Goal: Information Seeking & Learning: Understand process/instructions

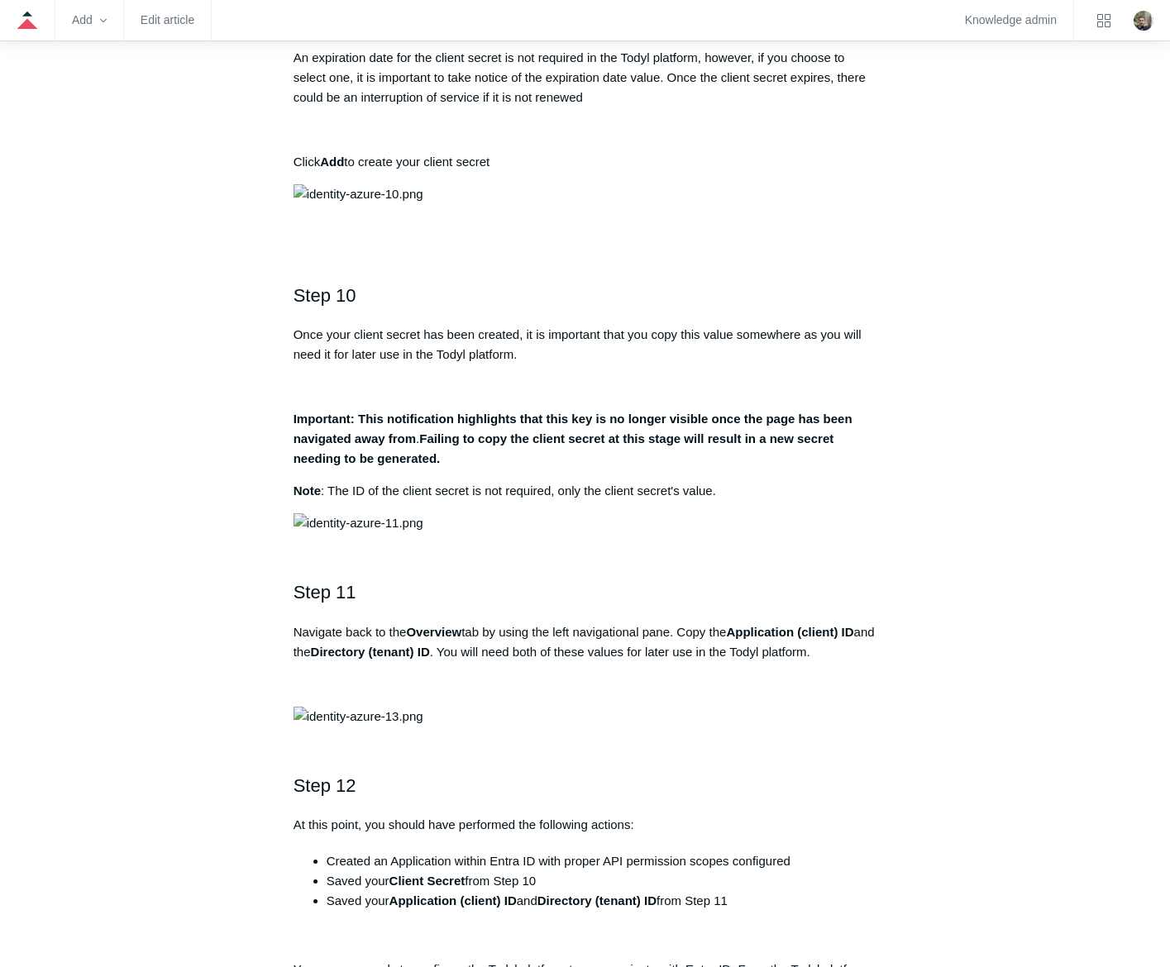
scroll to position [3389, 0]
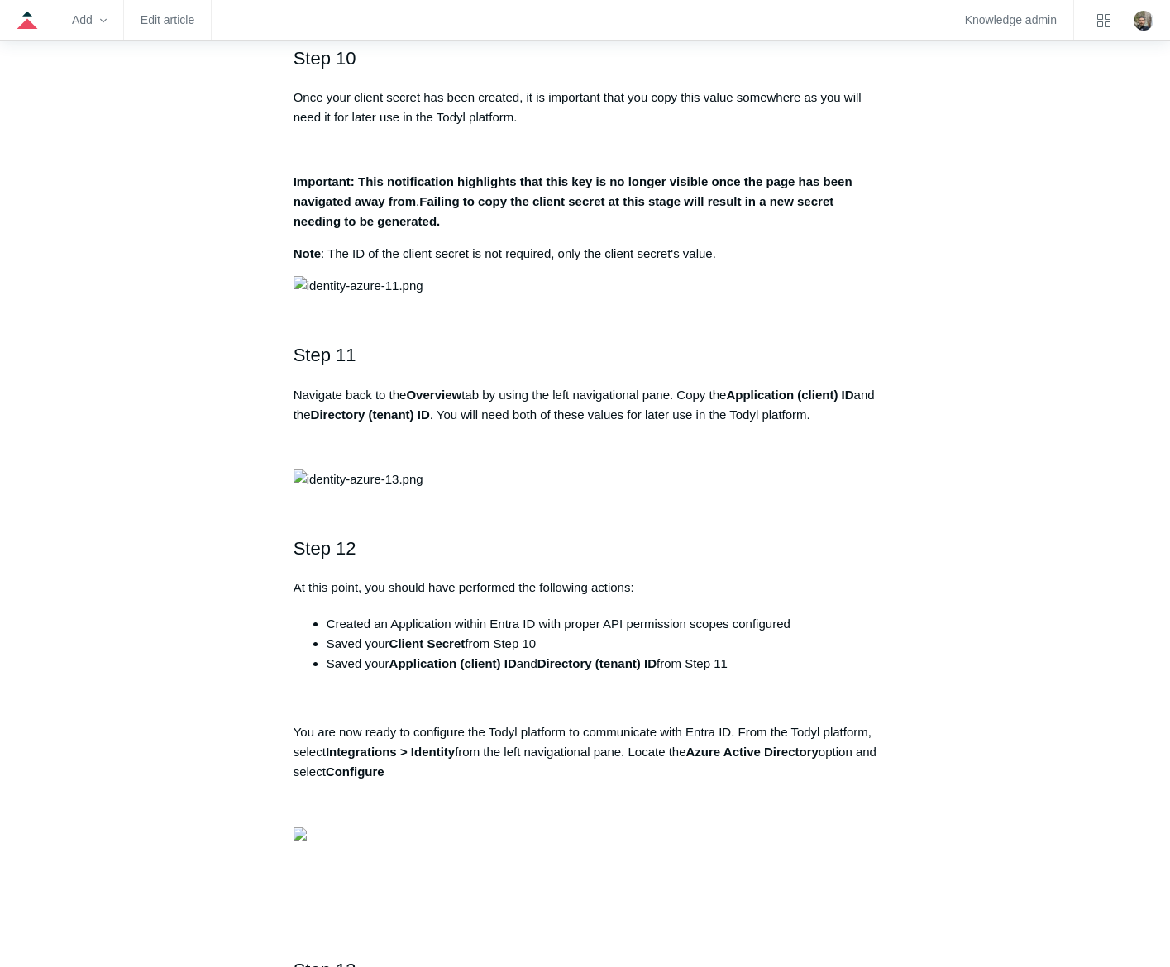
drag, startPoint x: 308, startPoint y: 198, endPoint x: 335, endPoint y: 212, distance: 30.7
drag, startPoint x: 344, startPoint y: 201, endPoint x: 327, endPoint y: 201, distance: 16.5
drag, startPoint x: 327, startPoint y: 201, endPoint x: 359, endPoint y: 207, distance: 32.1
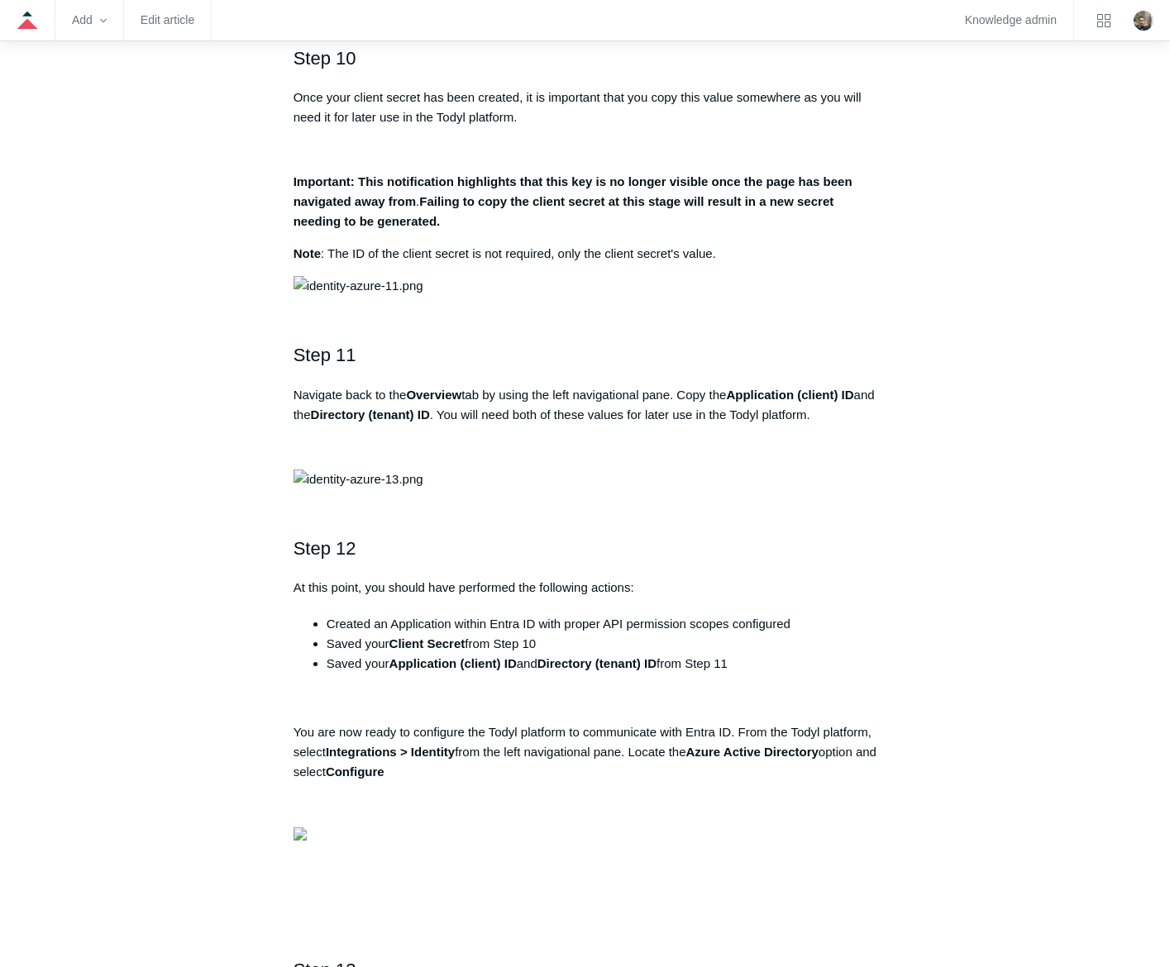
click at [359, 207] on article "Identity Integration Guide: Azure Active Directory / Entra ID Follow Not yet fo…" at bounding box center [585, 8] width 633 height 6413
drag, startPoint x: 359, startPoint y: 207, endPoint x: 317, endPoint y: 206, distance: 42.2
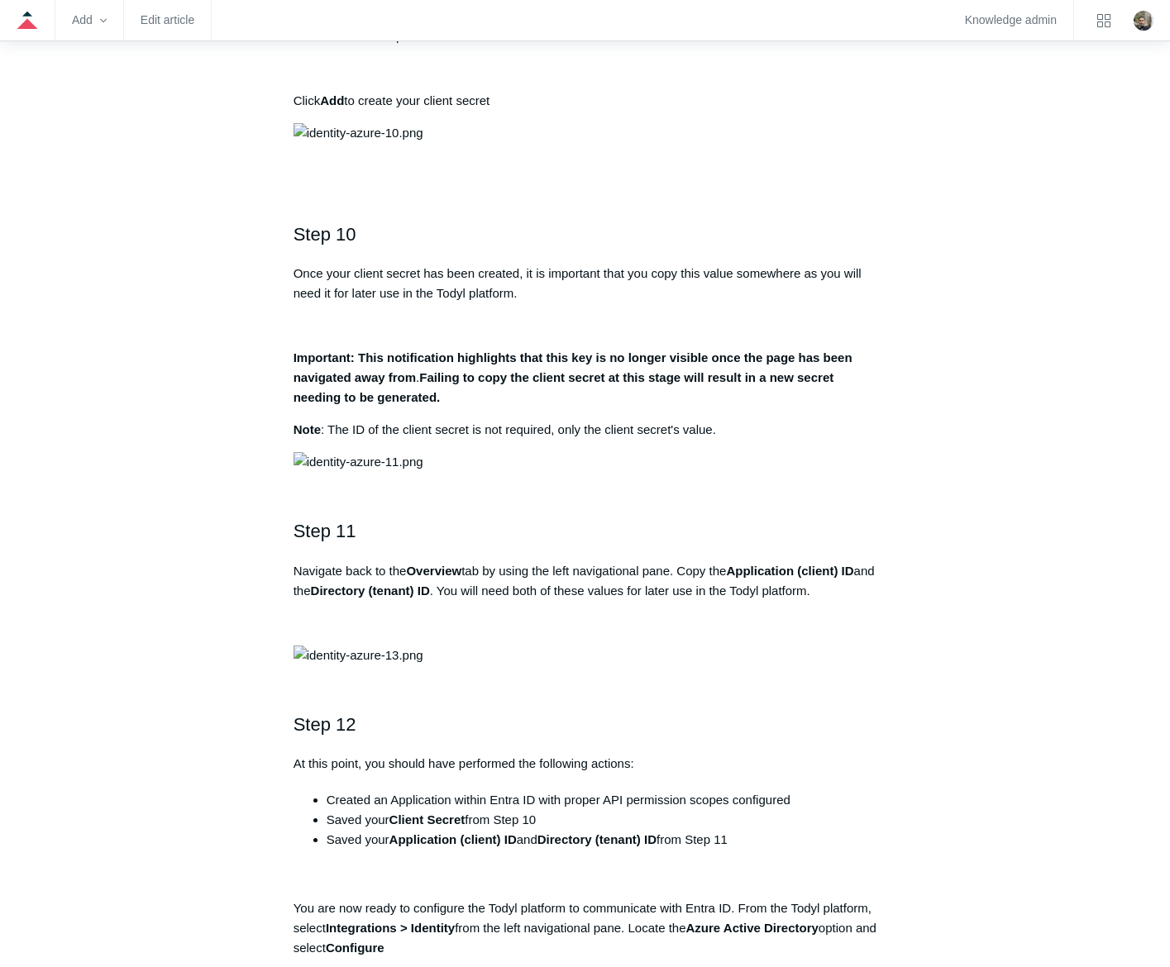
scroll to position [3234, 0]
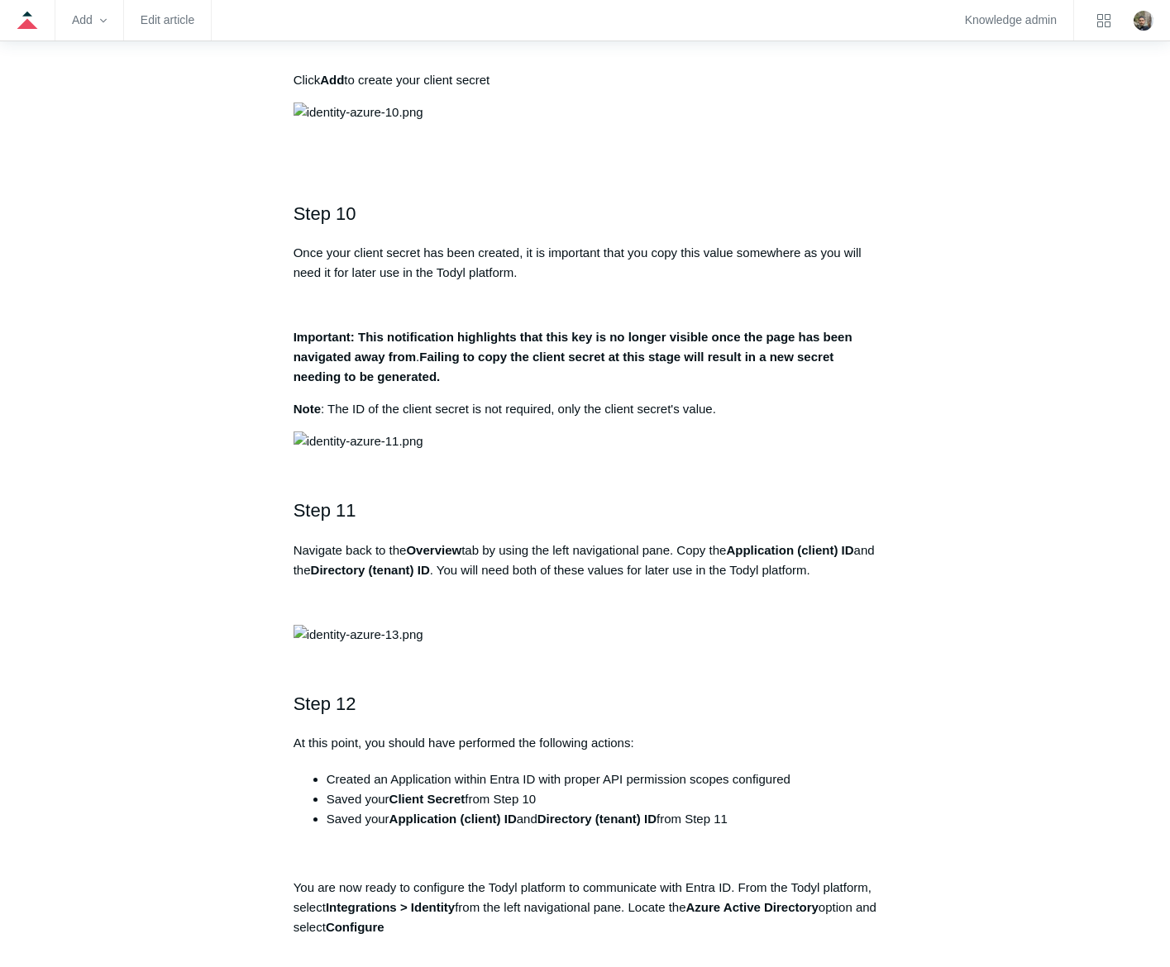
drag, startPoint x: 635, startPoint y: 492, endPoint x: 317, endPoint y: 496, distance: 317.5
drag, startPoint x: 689, startPoint y: 491, endPoint x: 632, endPoint y: 483, distance: 57.6
drag, startPoint x: 641, startPoint y: 490, endPoint x: 323, endPoint y: 498, distance: 317.6
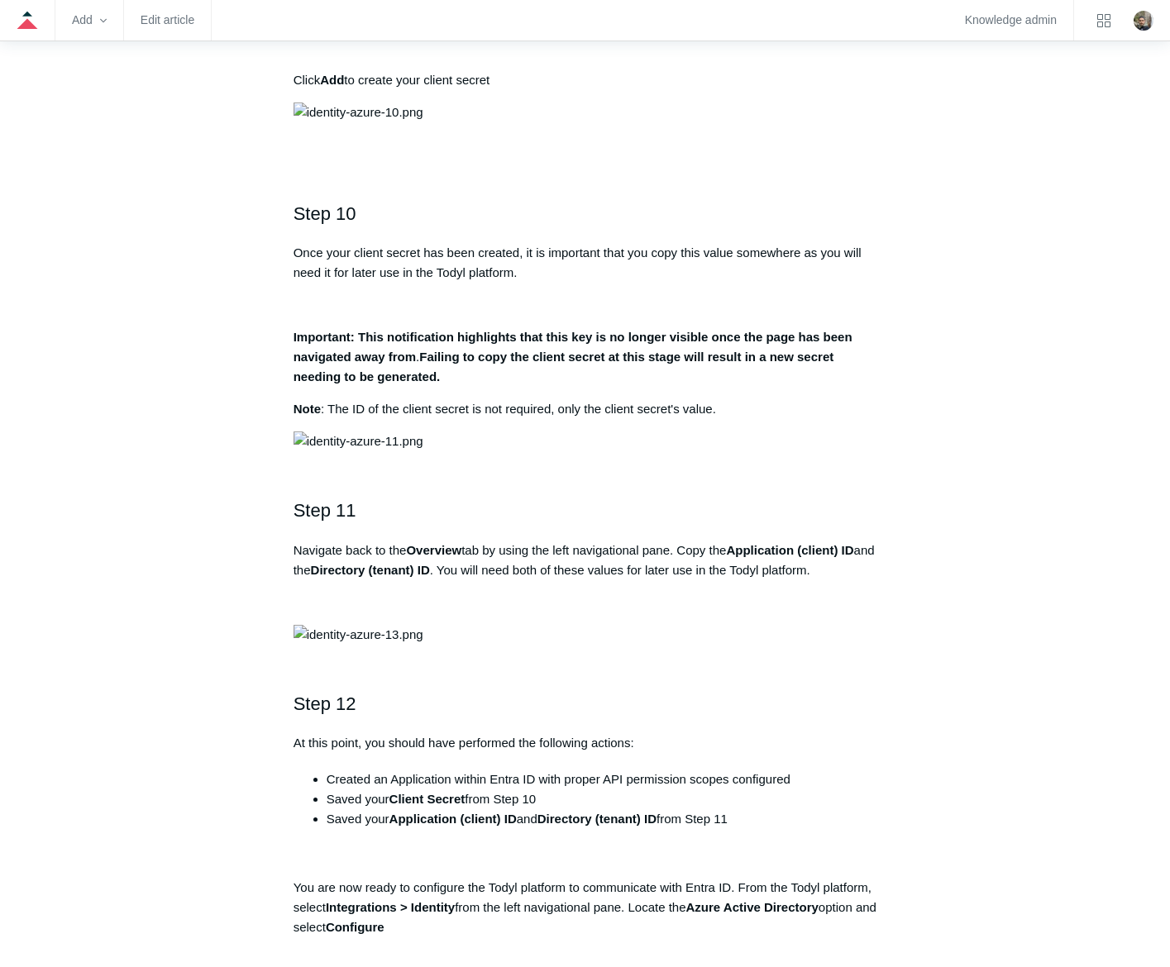
drag, startPoint x: 323, startPoint y: 498, endPoint x: 390, endPoint y: 495, distance: 67.0
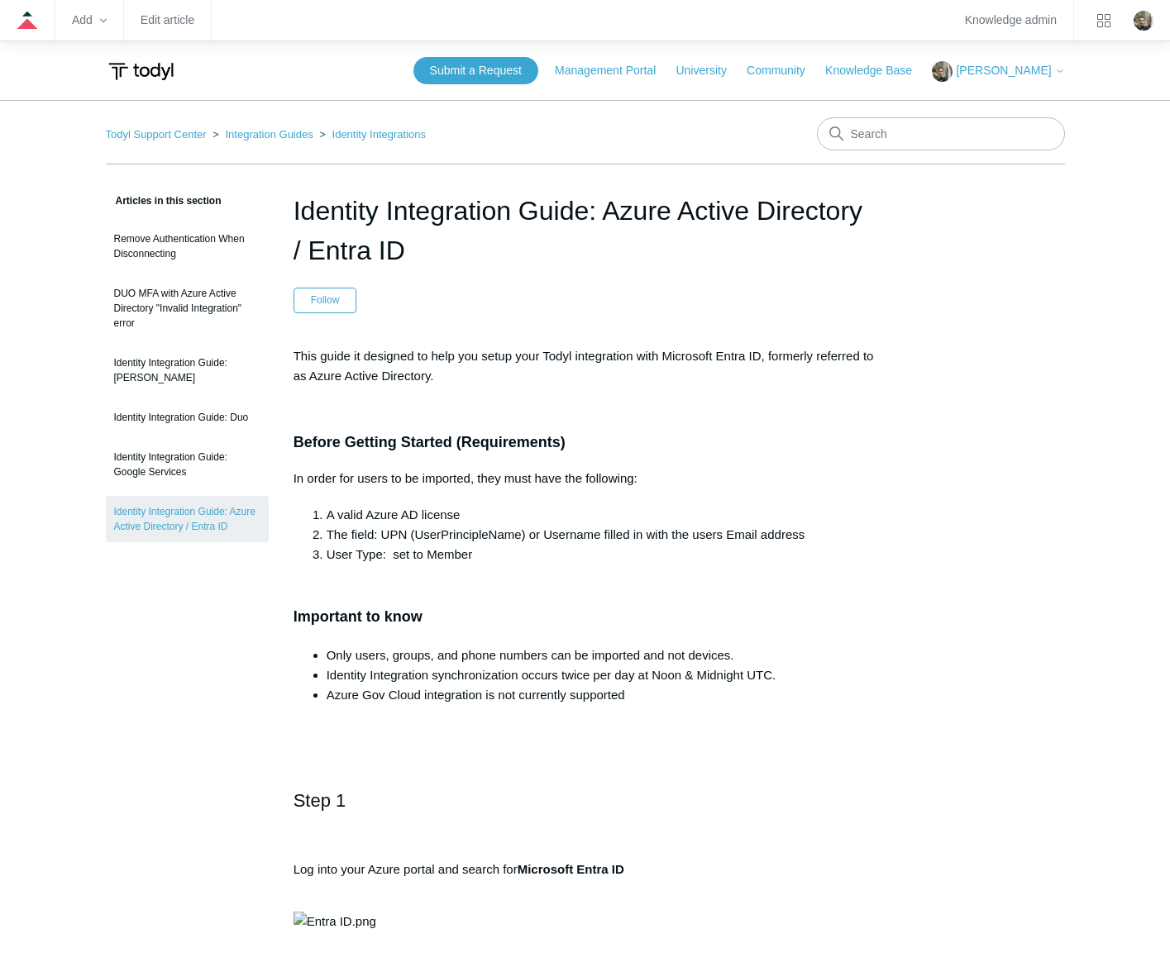
drag, startPoint x: 289, startPoint y: 207, endPoint x: 786, endPoint y: 247, distance: 498.4
copy h1 "Identity Integration Guide: Azure Active Directory / Entra ID"
